Goal: Book appointment/travel/reservation

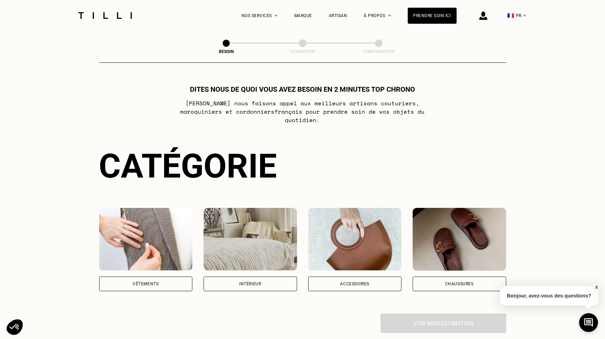
click at [268, 277] on div "Intérieur" at bounding box center [251, 284] width 94 height 15
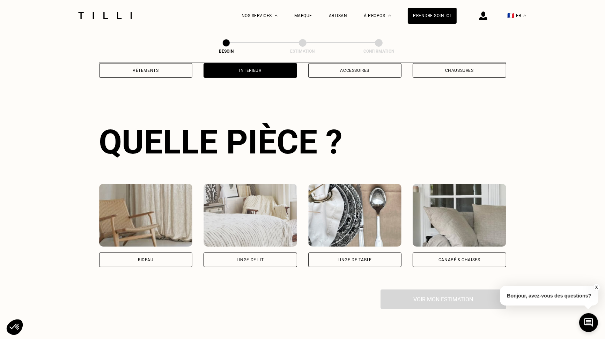
scroll to position [227, 0]
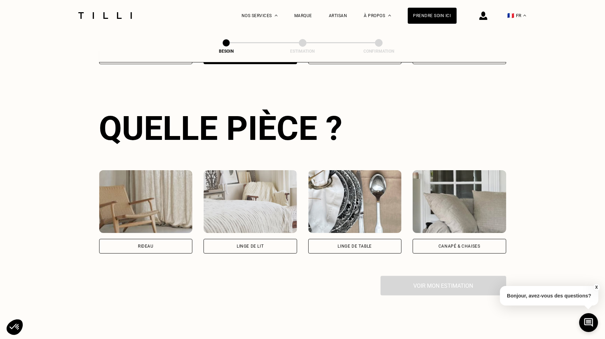
click at [149, 244] on div "Rideau" at bounding box center [146, 246] width 16 height 4
select select "FR"
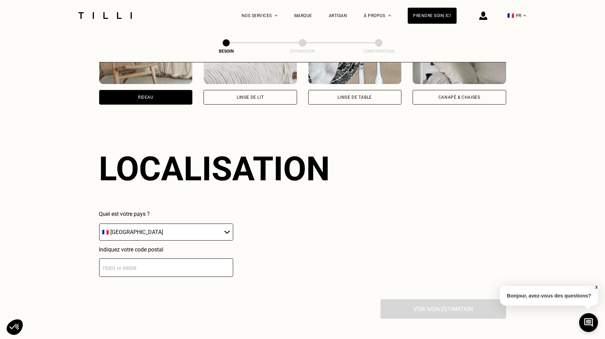
scroll to position [418, 0]
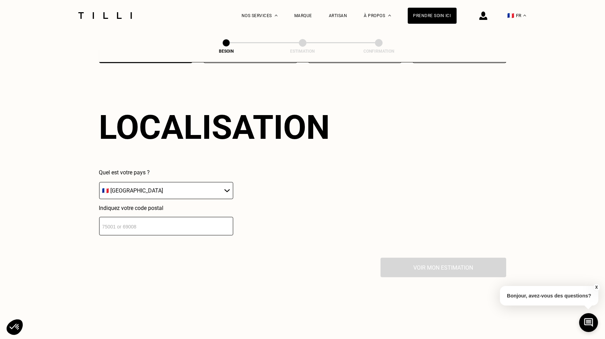
click at [228, 185] on select "🇩🇪 [GEOGRAPHIC_DATA] 🇦🇹 [GEOGRAPHIC_DATA] 🇧🇪 [GEOGRAPHIC_DATA] 🇧🇬 Bulgarie 🇨🇾 C…" at bounding box center [166, 190] width 134 height 17
click at [212, 223] on input "number" at bounding box center [166, 226] width 134 height 19
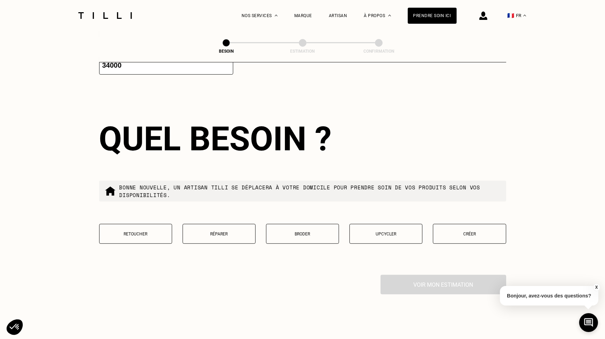
scroll to position [592, 0]
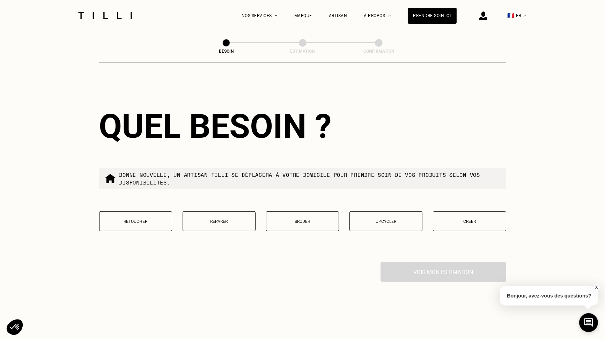
type input "34000"
click at [153, 220] on button "Retoucher" at bounding box center [135, 222] width 73 height 20
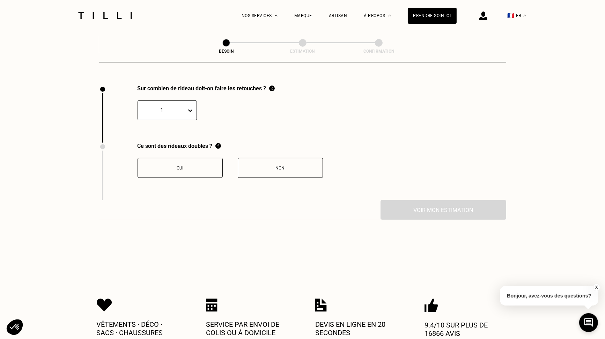
scroll to position [770, 0]
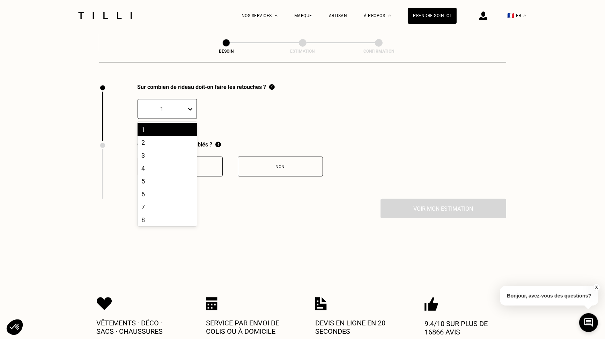
click at [192, 106] on icon at bounding box center [190, 109] width 7 height 7
click at [189, 108] on icon at bounding box center [190, 109] width 4 height 2
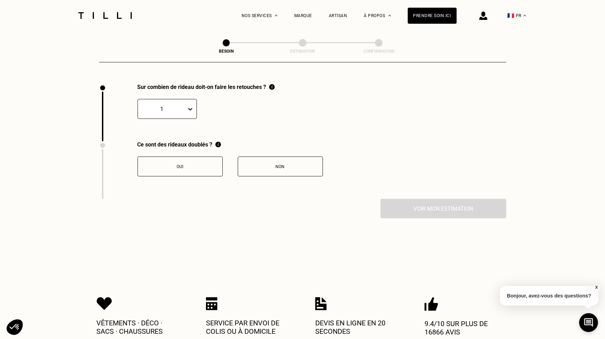
drag, startPoint x: 177, startPoint y: 105, endPoint x: 172, endPoint y: 105, distance: 5.6
click at [177, 105] on div at bounding box center [162, 109] width 42 height 8
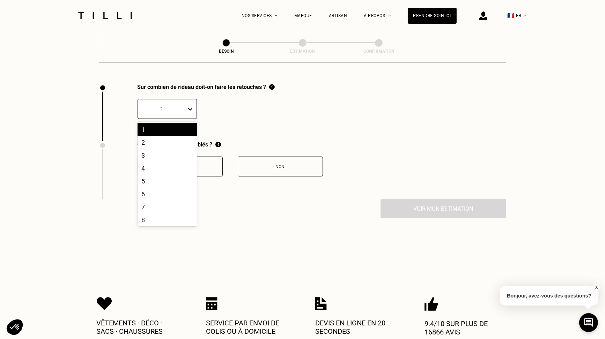
click at [171, 105] on div at bounding box center [162, 109] width 42 height 8
click at [161, 123] on div "13" at bounding box center [167, 128] width 59 height 13
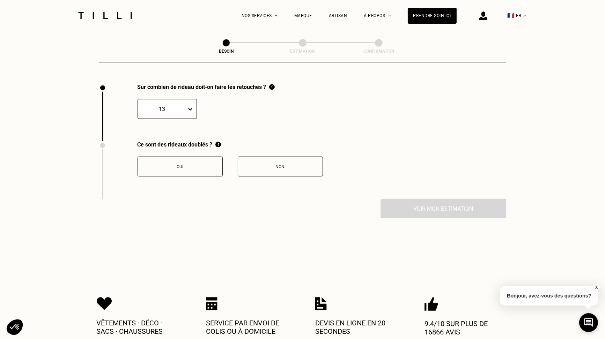
click at [280, 164] on div "Non" at bounding box center [281, 166] width 78 height 5
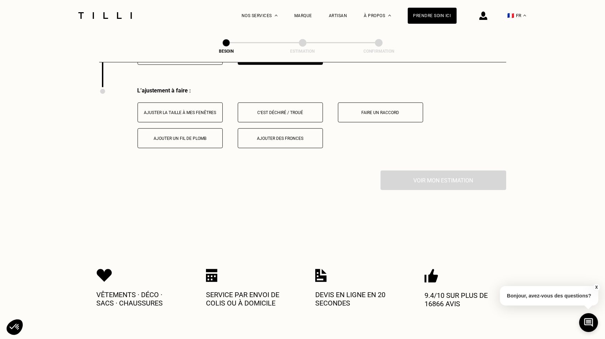
scroll to position [886, 0]
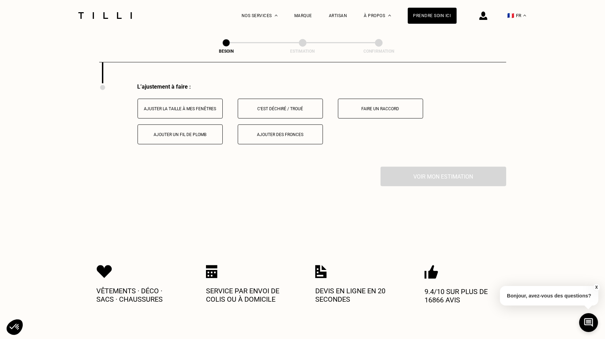
click at [206, 109] on button "Ajuster la taille à mes fenêtres" at bounding box center [180, 109] width 85 height 20
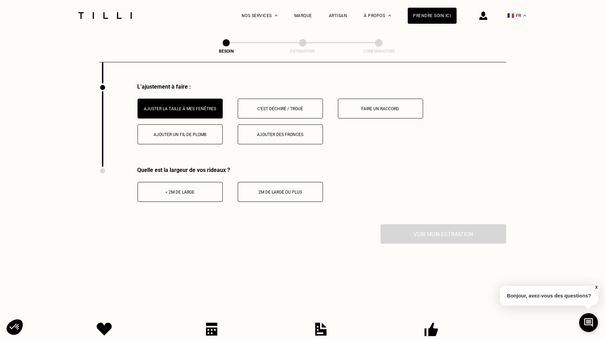
click at [202, 191] on button "< 2m de large" at bounding box center [180, 192] width 85 height 20
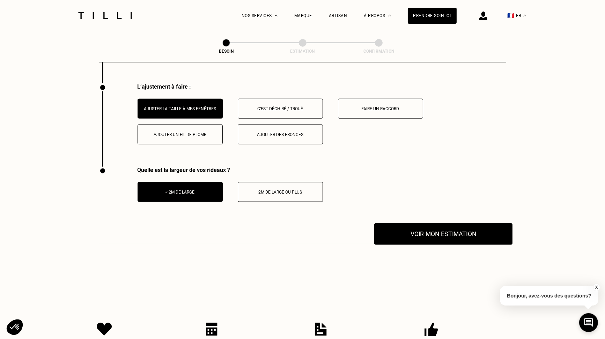
click at [446, 227] on button "Voir mon estimation" at bounding box center [443, 235] width 138 height 22
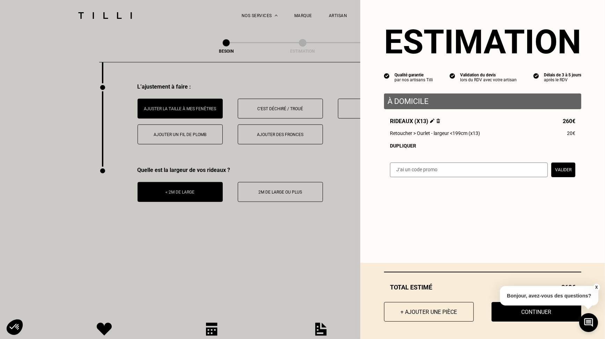
click at [400, 149] on div "Dupliquer" at bounding box center [482, 146] width 185 height 6
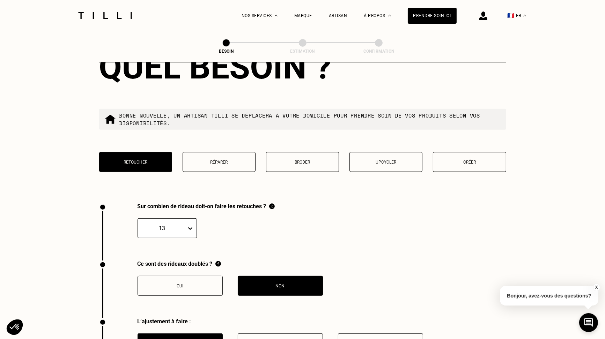
click at [185, 236] on div "13" at bounding box center [167, 229] width 59 height 20
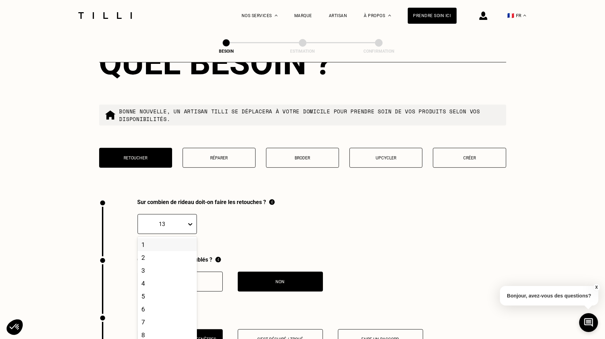
scroll to position [655, 0]
click at [156, 254] on div "2" at bounding box center [167, 257] width 59 height 13
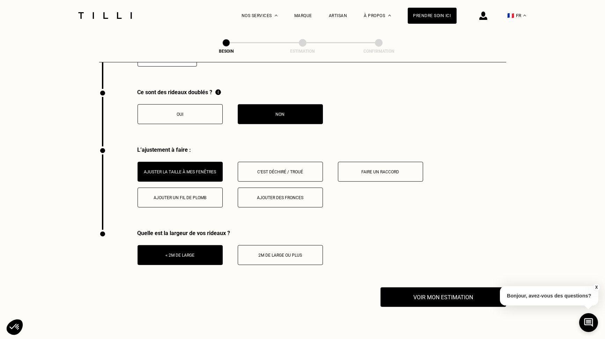
scroll to position [865, 0]
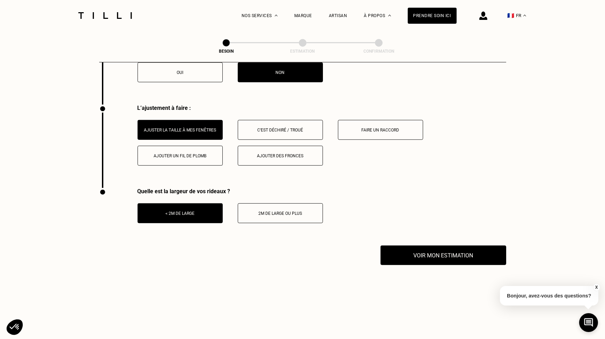
click at [289, 211] on div "2m de large ou plus" at bounding box center [281, 213] width 78 height 5
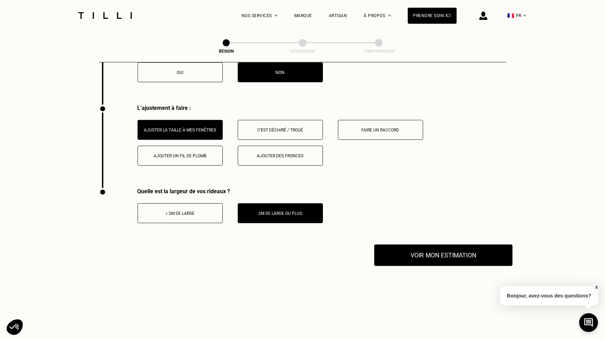
click at [442, 255] on button "Voir mon estimation" at bounding box center [443, 256] width 138 height 22
